Goal: Information Seeking & Learning: Check status

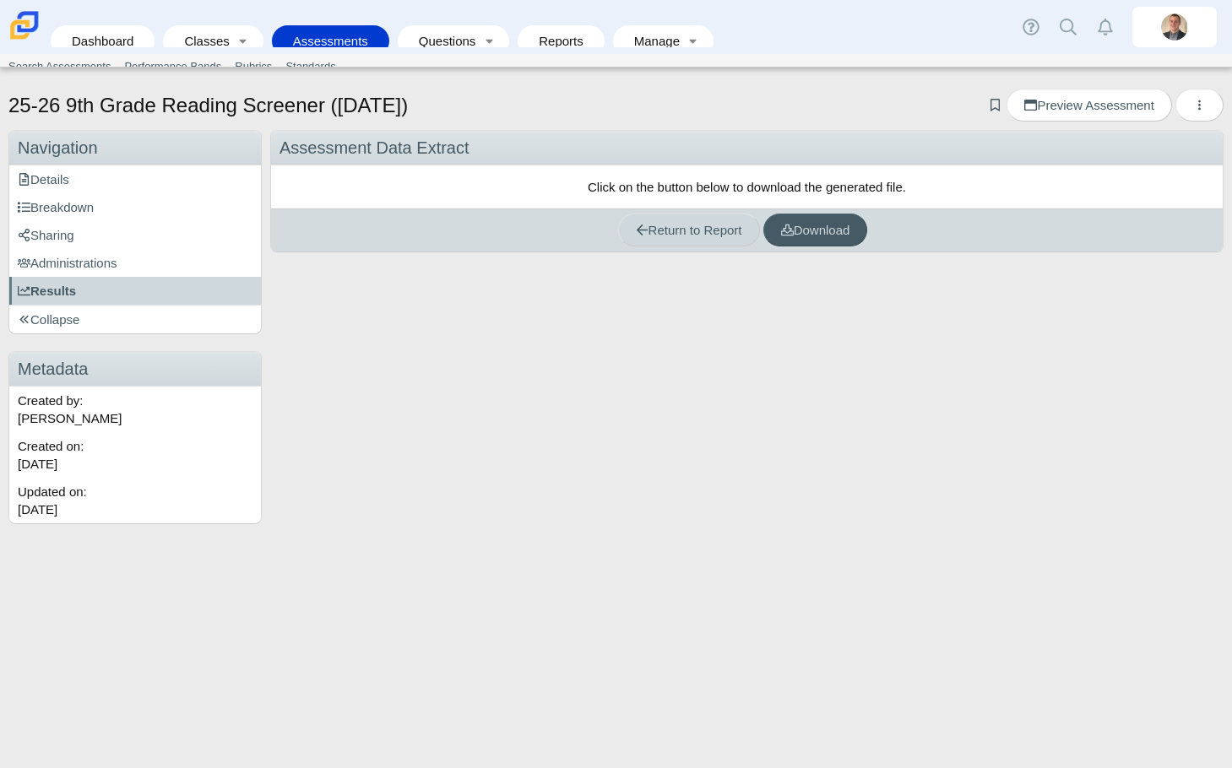
click at [664, 238] on link "Return to Report" at bounding box center [689, 230] width 142 height 33
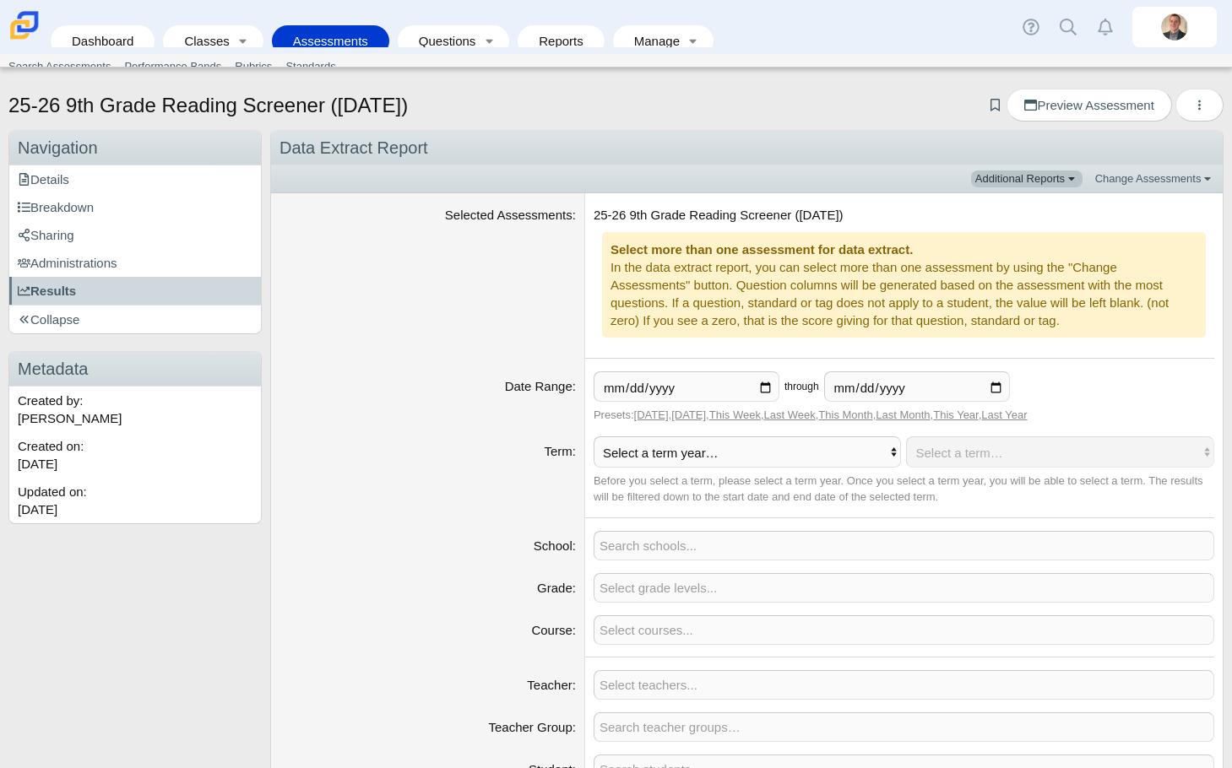
click at [1031, 185] on link "Additional Reports" at bounding box center [1026, 179] width 111 height 17
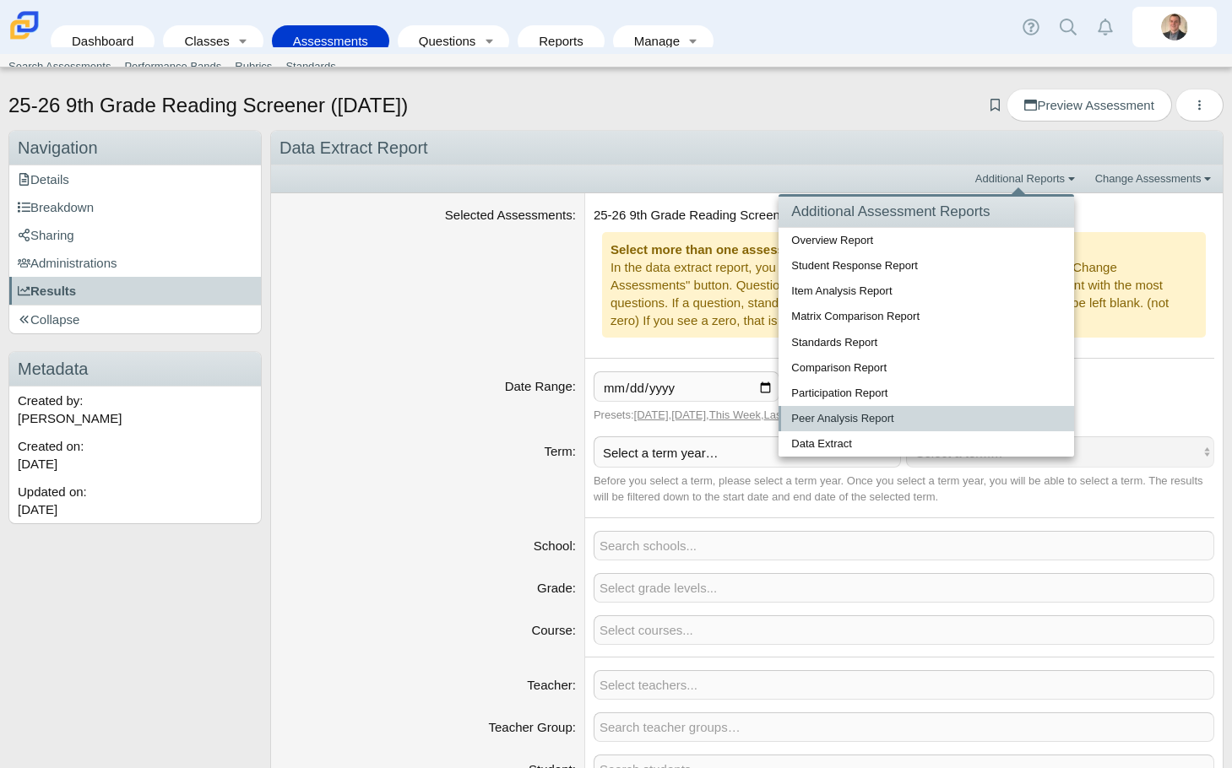
click at [854, 411] on link "Peer Analysis Report" at bounding box center [925, 418] width 295 height 25
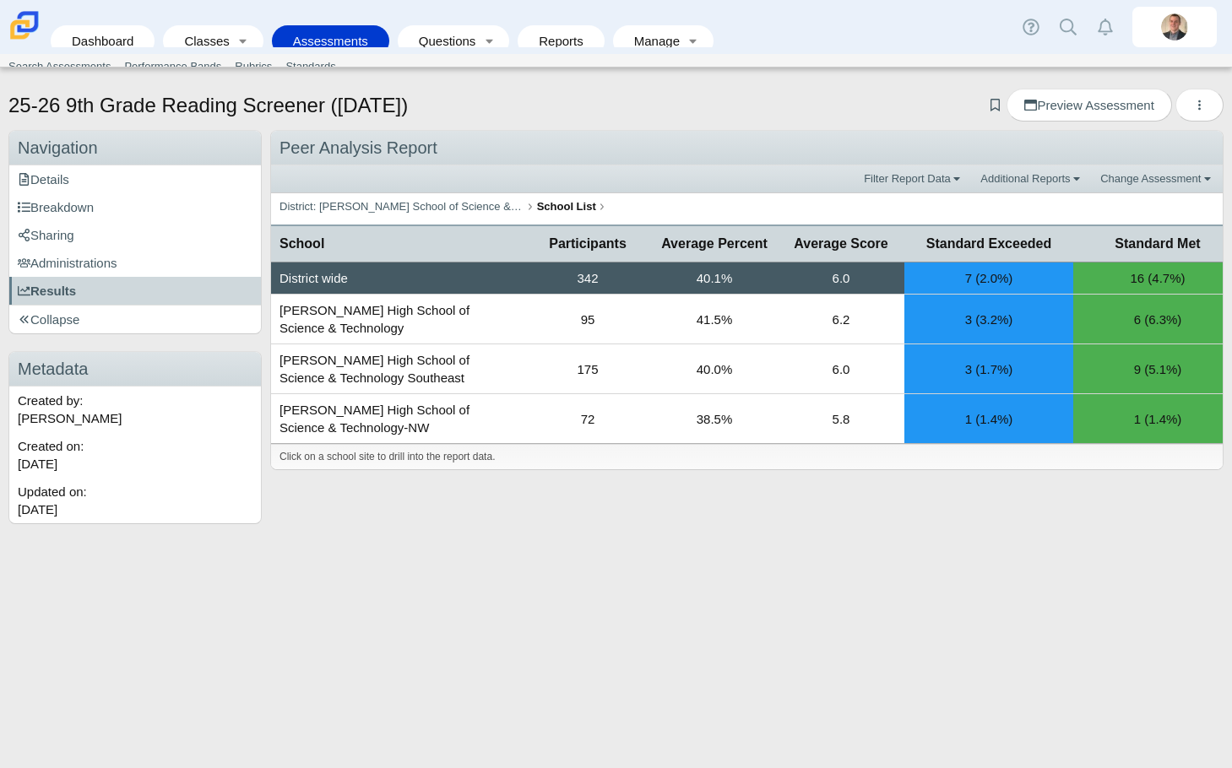
click at [1103, 546] on div "25-26 9th Grade Reading Screener ([DATE]) Add bookmark Preview Assessment Print…" at bounding box center [616, 424] width 1232 height 688
click at [1126, 571] on div "25-26 9th Grade Reading Screener ([DATE]) Add bookmark Preview Assessment Print…" at bounding box center [616, 424] width 1232 height 688
